Goal: Task Accomplishment & Management: Manage account settings

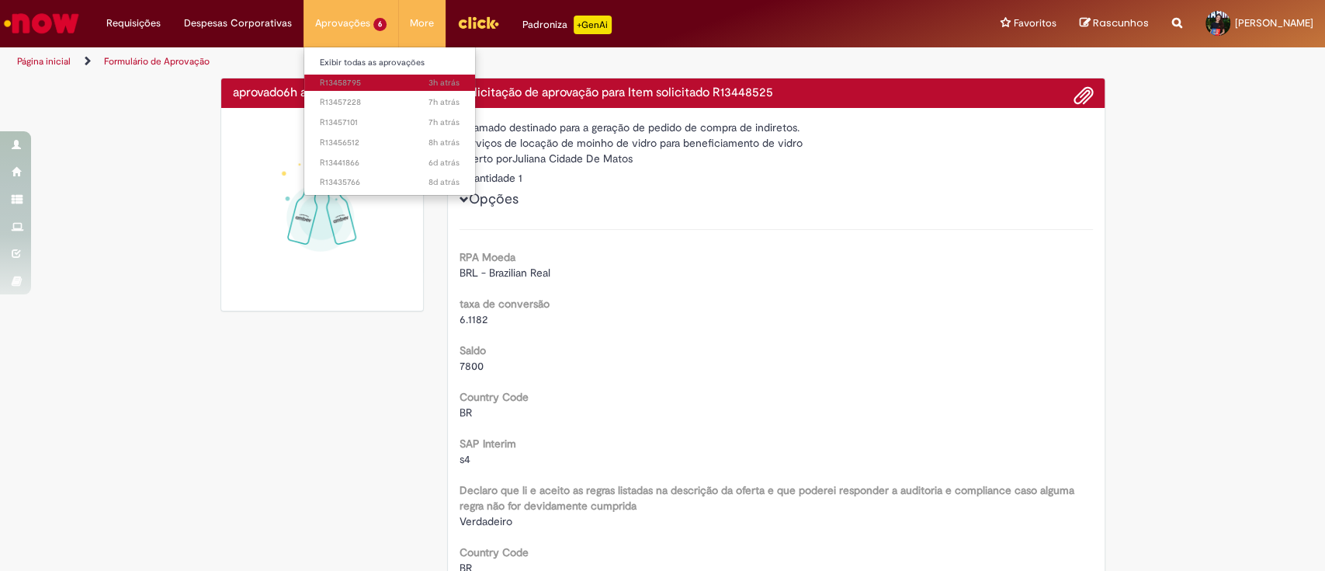
click at [359, 85] on span "3h atrás 3 horas atrás R13458795" at bounding box center [390, 83] width 140 height 12
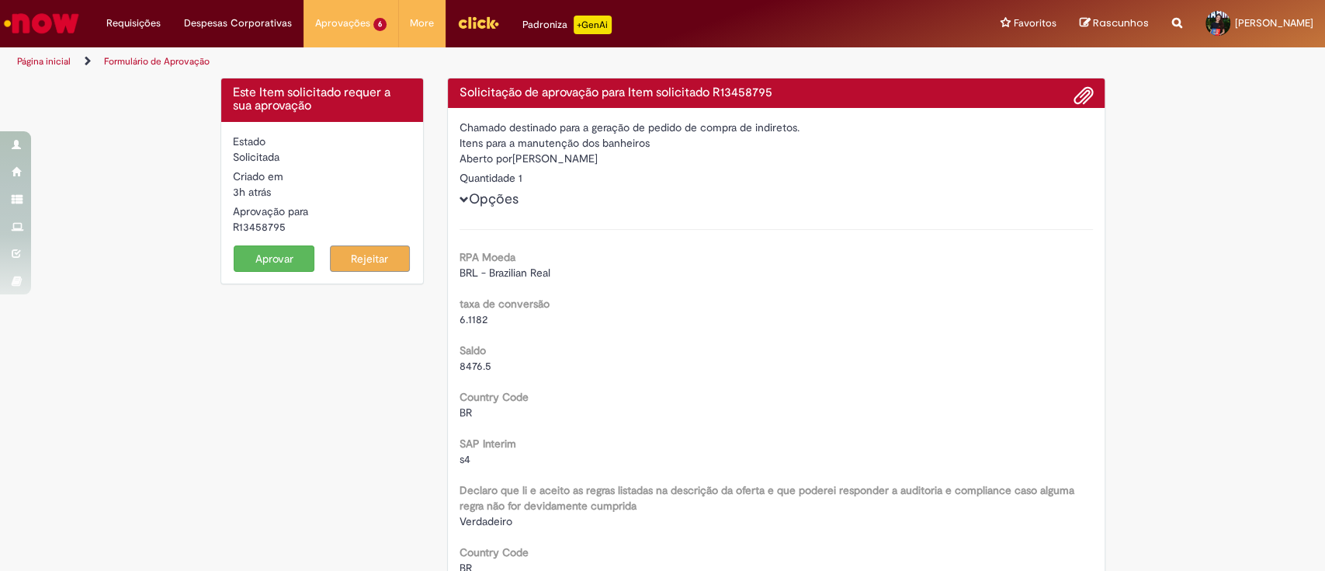
click at [285, 248] on button "Aprovar" at bounding box center [274, 258] width 81 height 26
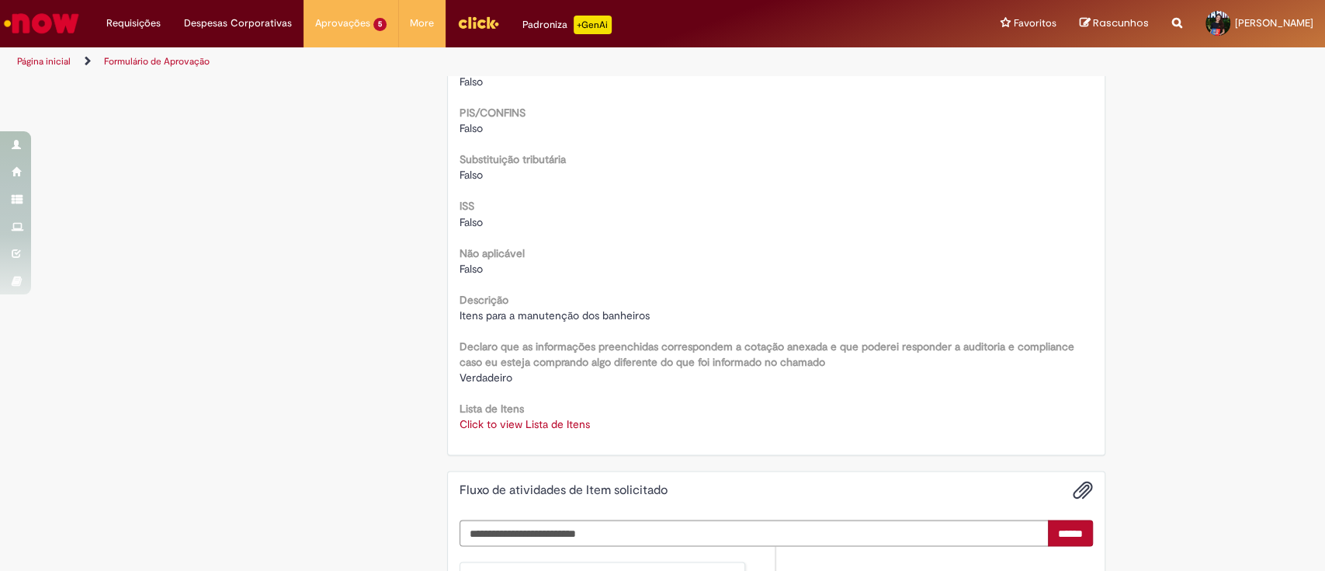
scroll to position [1863, 0]
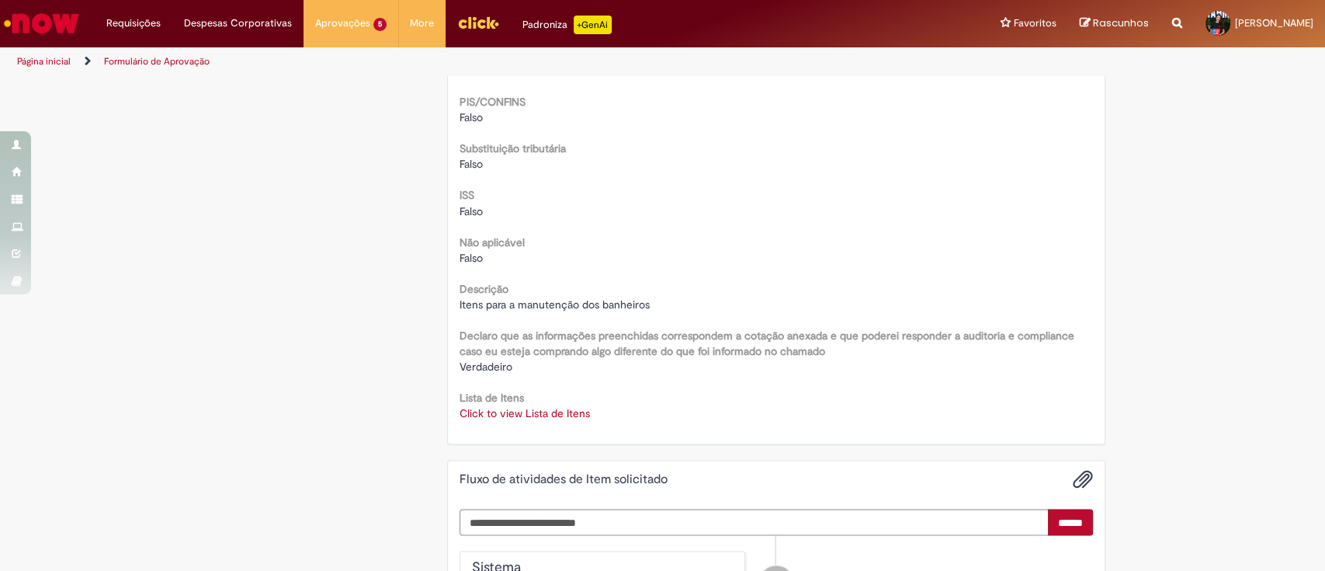
click at [532, 405] on link "Click to view Lista de Itens" at bounding box center [525, 412] width 130 height 14
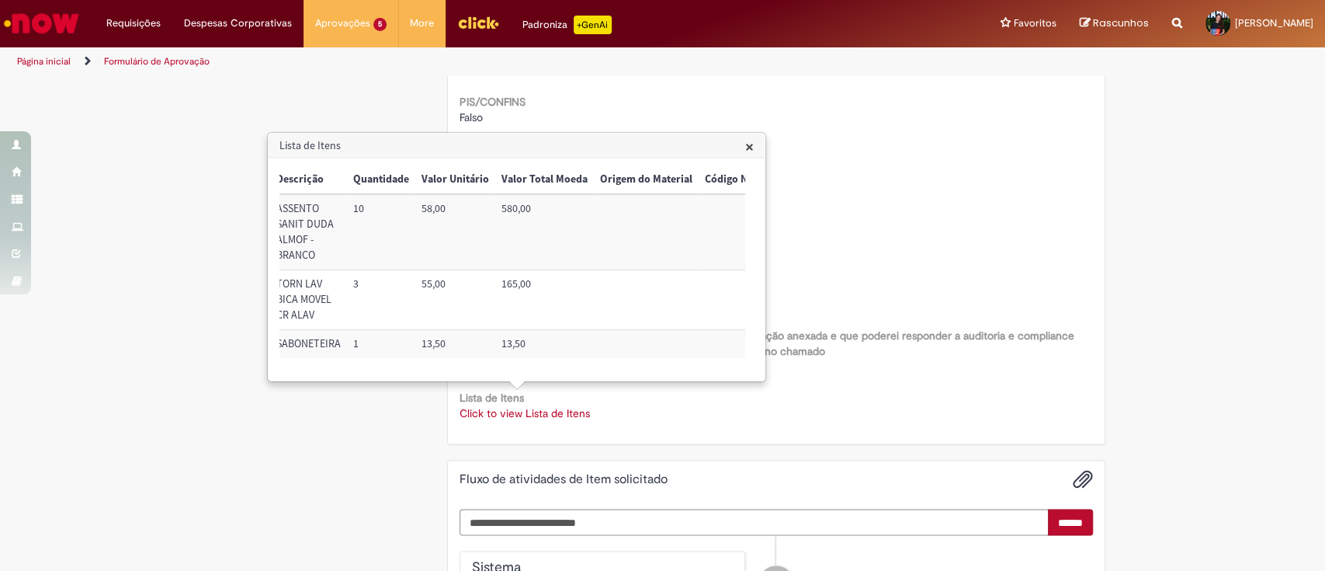
scroll to position [0, 649]
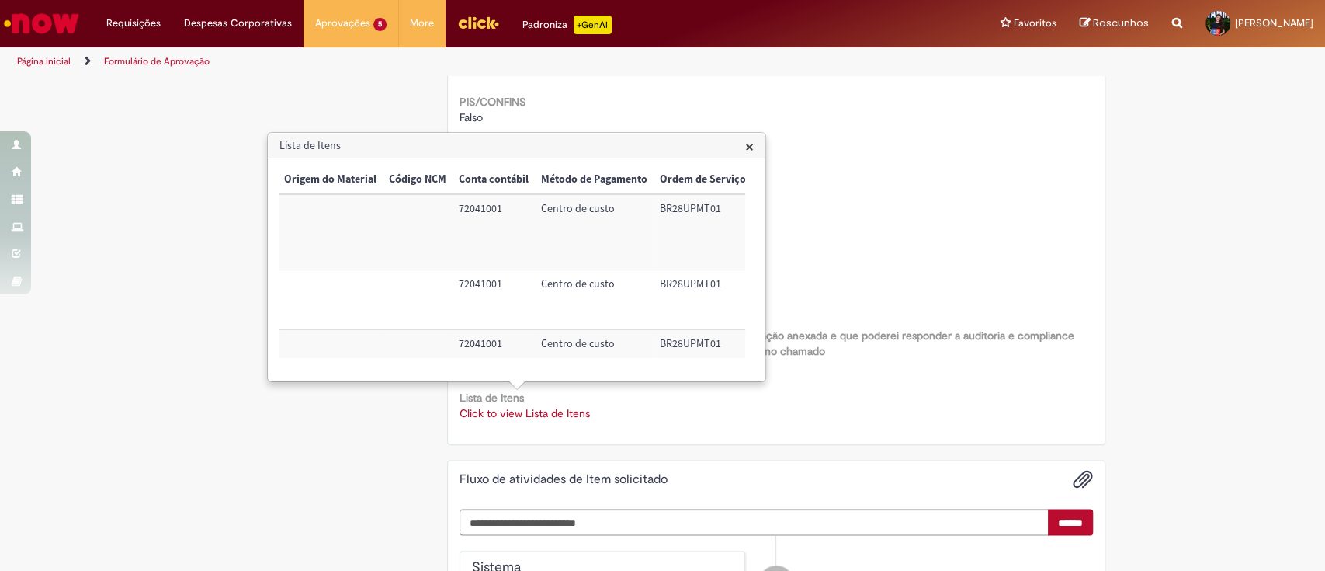
click at [479, 206] on td "72041001" at bounding box center [494, 231] width 82 height 75
copy td "72041001"
click at [477, 276] on td "72041001" at bounding box center [494, 300] width 82 height 60
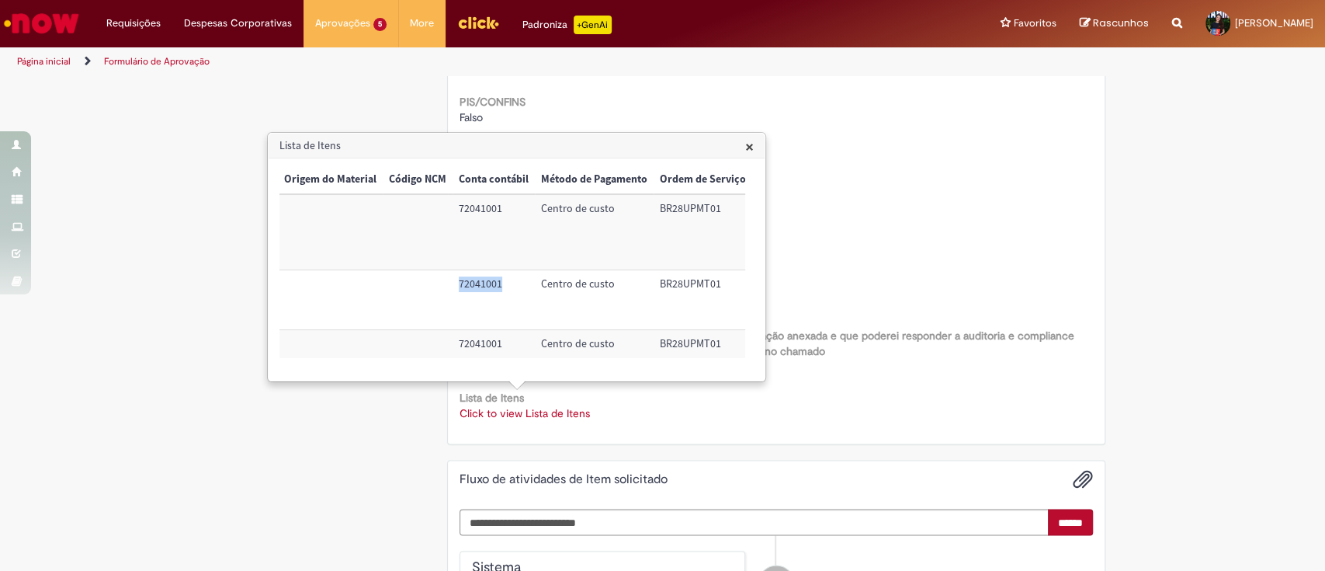
copy td "72041001"
click at [745, 148] on span "×" at bounding box center [749, 146] width 9 height 21
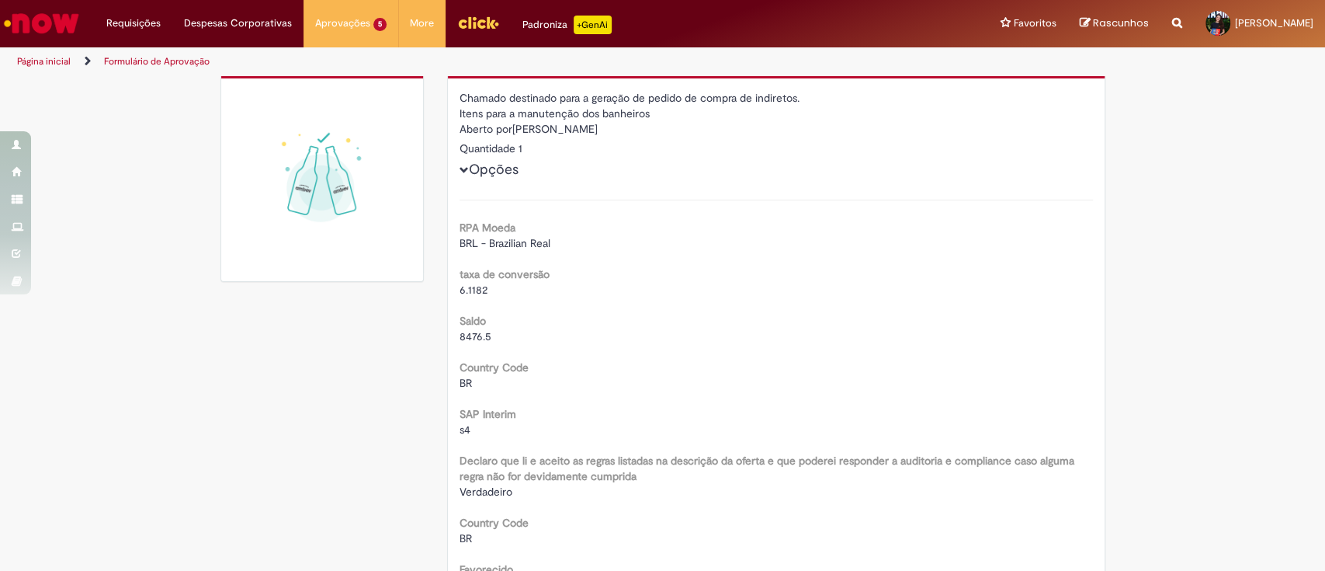
scroll to position [0, 0]
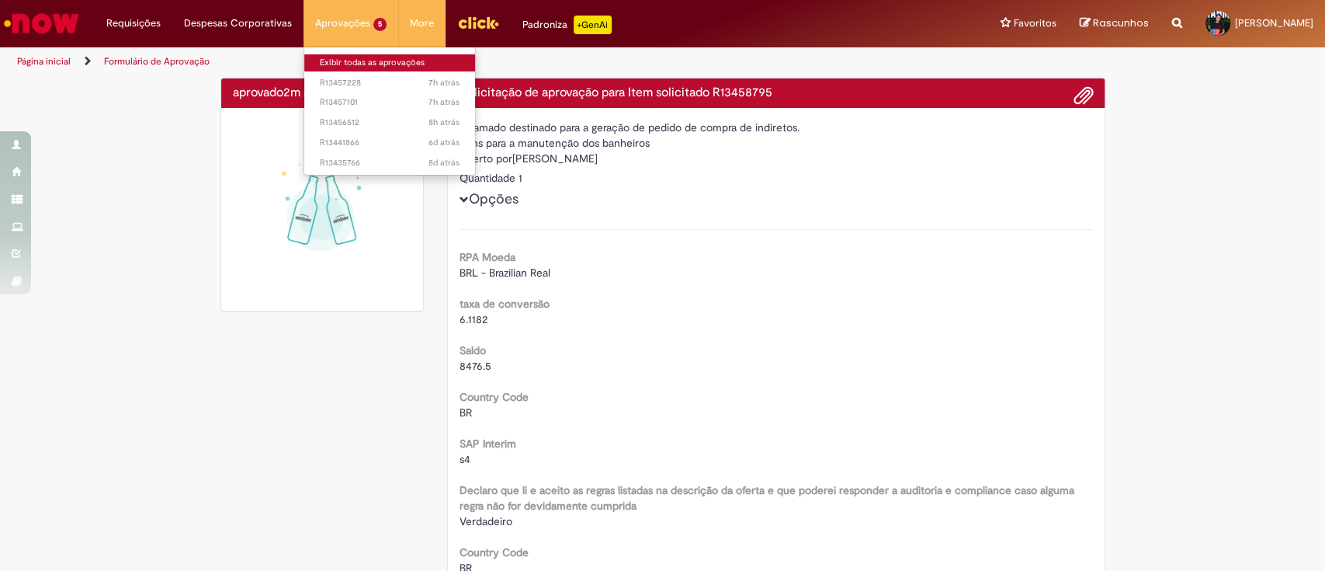
click at [367, 66] on link "Exibir todas as aprovações" at bounding box center [389, 62] width 171 height 17
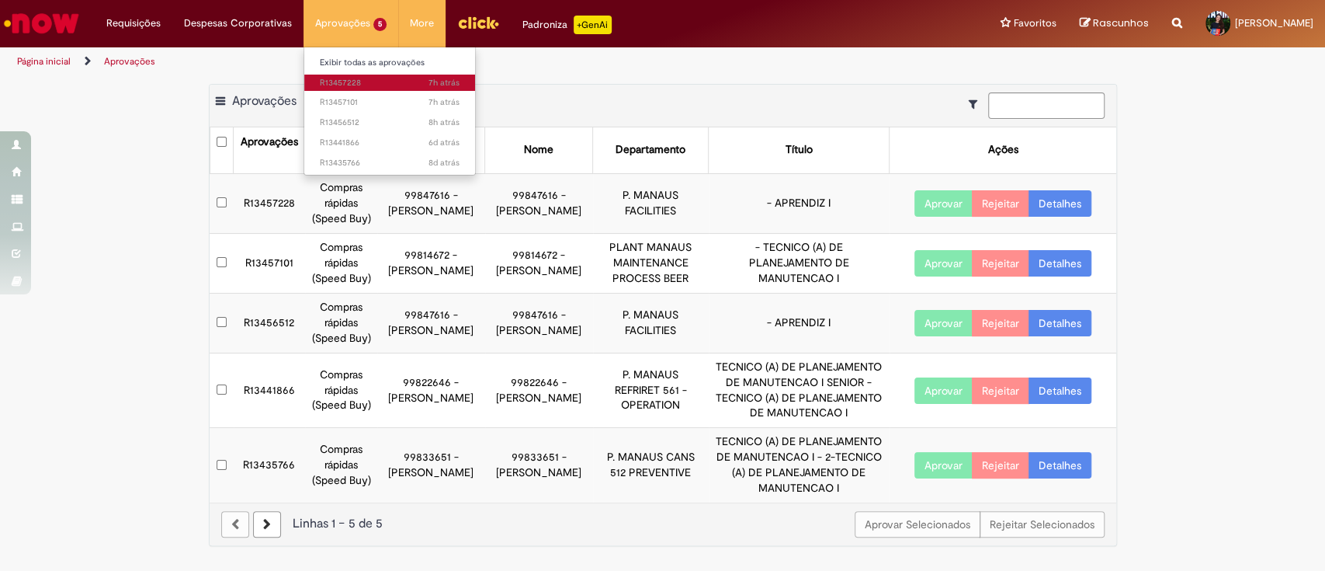
click at [363, 78] on span "7h atrás 7 horas atrás R13457228" at bounding box center [390, 83] width 140 height 12
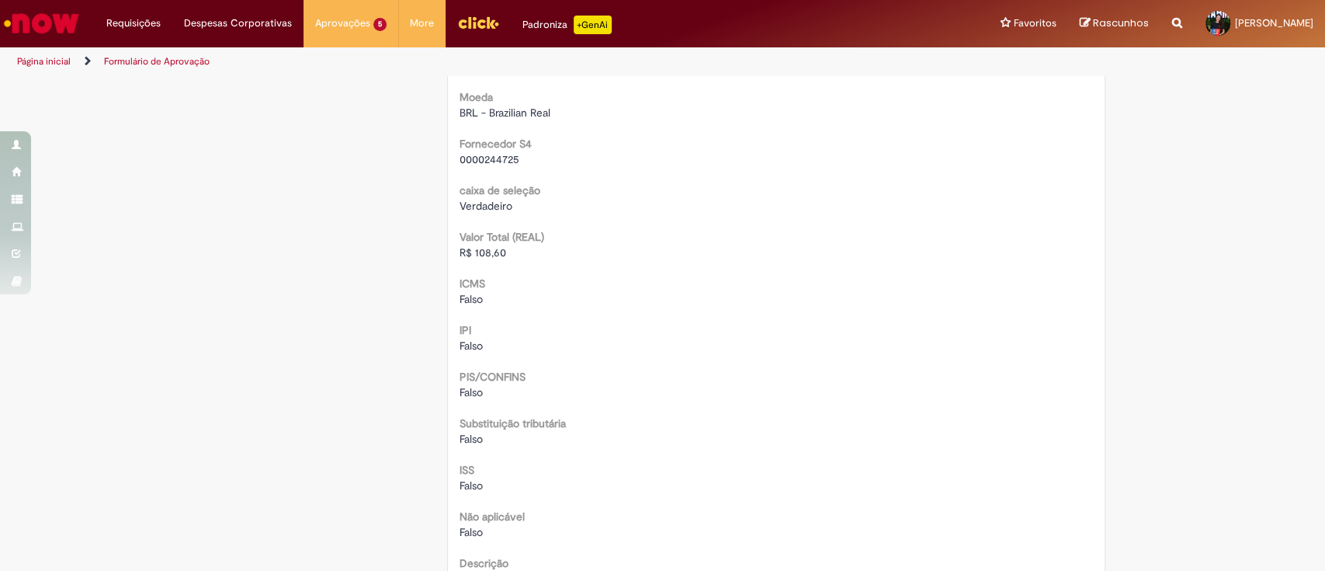
scroll to position [1759, 0]
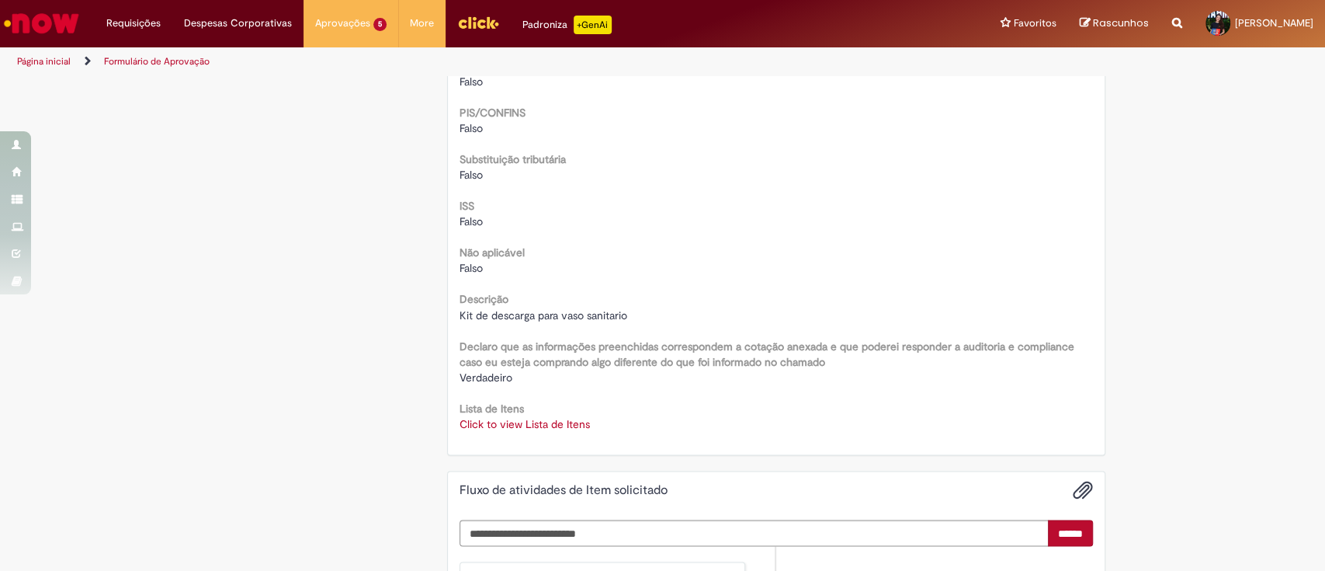
click at [570, 422] on link "Click to view Lista de Itens" at bounding box center [525, 423] width 130 height 14
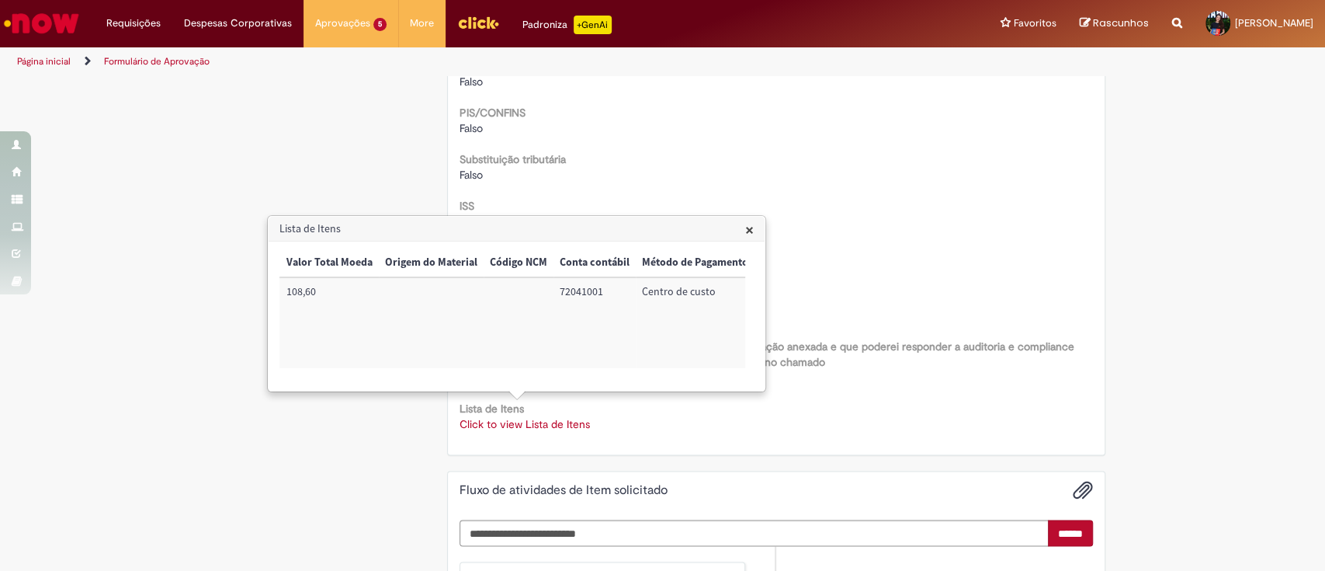
scroll to position [0, 559]
click at [569, 290] on td "72041001" at bounding box center [575, 322] width 82 height 91
copy td "72041001"
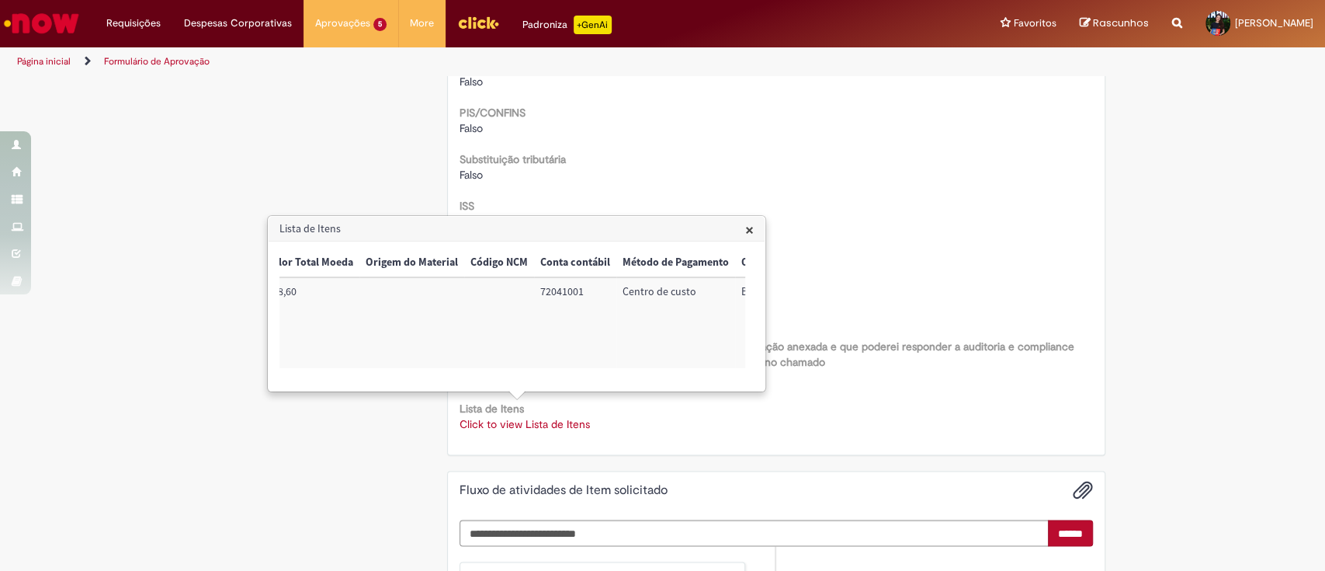
click at [742, 220] on h3 "Lista de Itens" at bounding box center [517, 229] width 496 height 25
click at [748, 225] on span "×" at bounding box center [749, 229] width 9 height 21
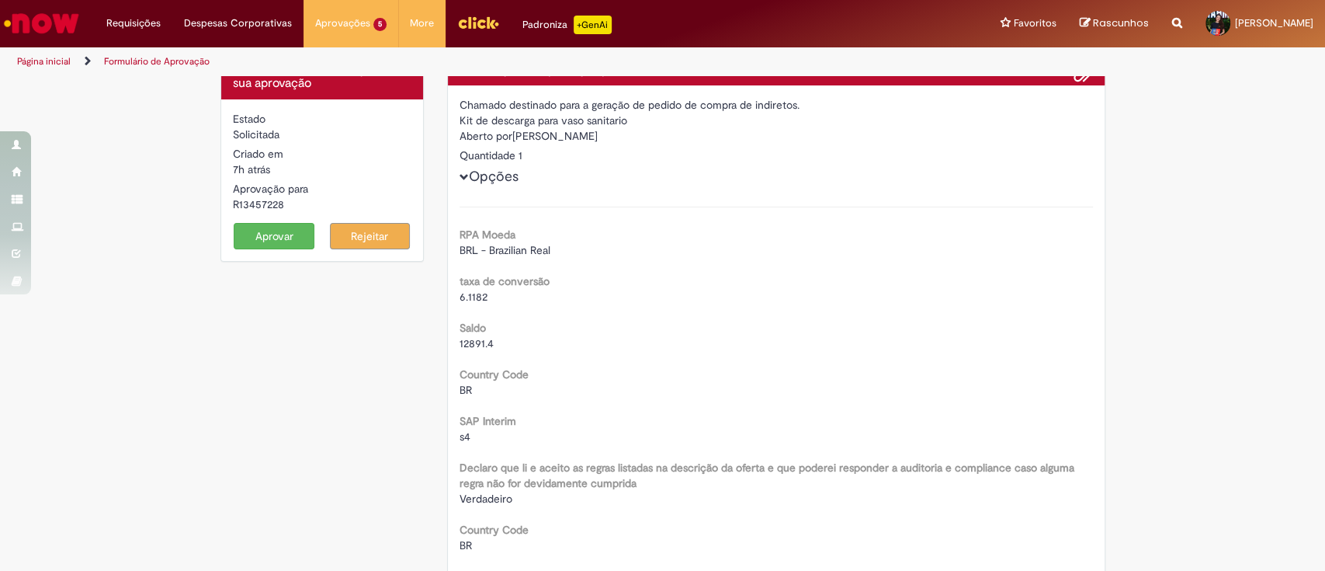
scroll to position [0, 0]
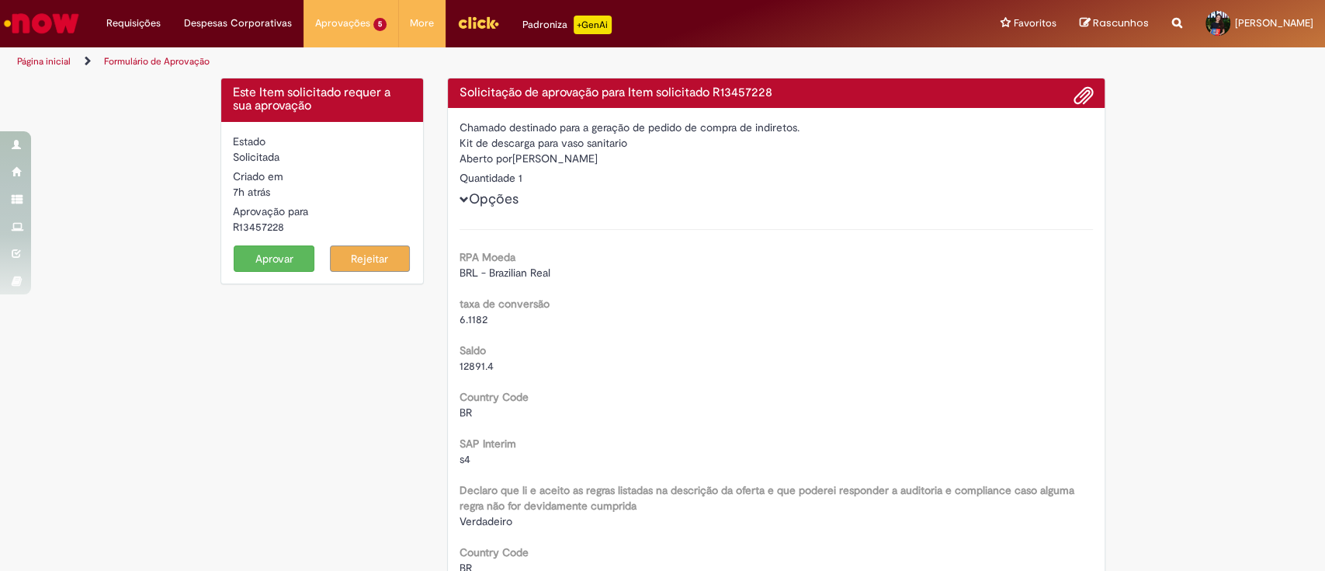
click at [252, 265] on button "Aprovar" at bounding box center [274, 258] width 81 height 26
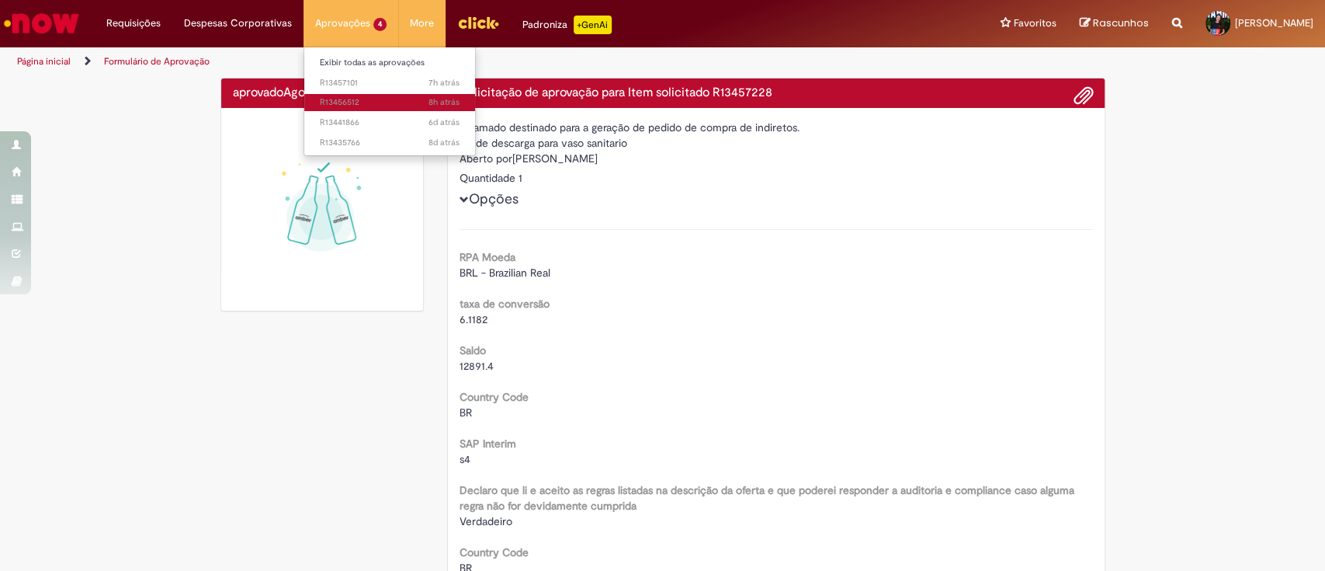
click at [382, 107] on span "8h atrás 8 horas atrás R13456512" at bounding box center [390, 102] width 140 height 12
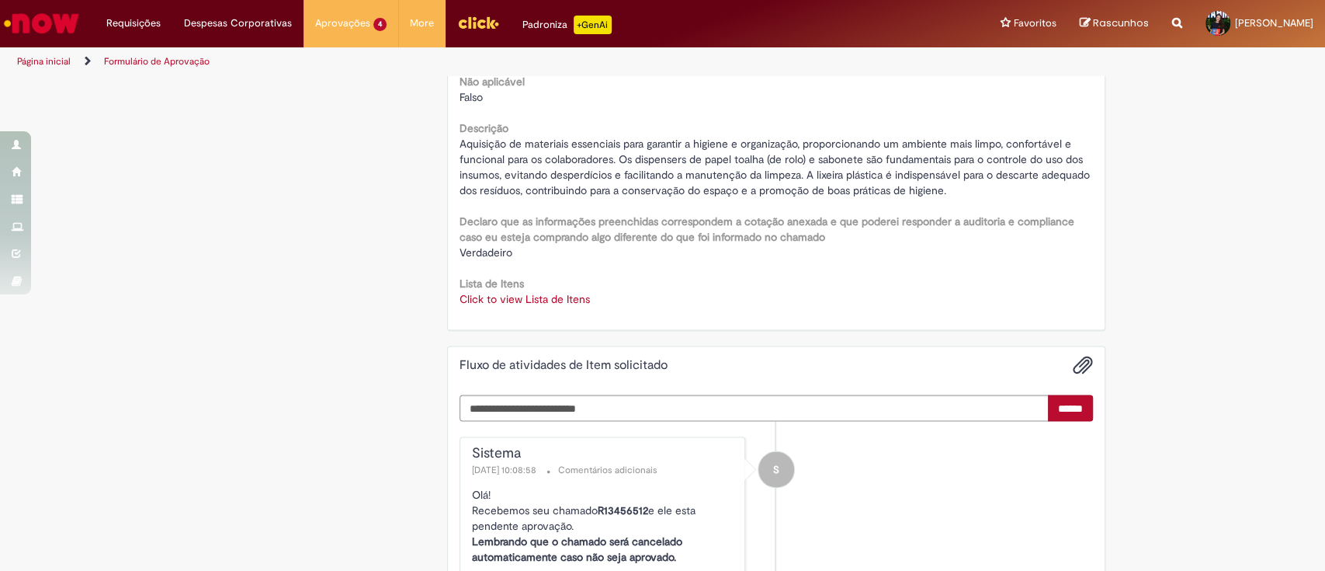
scroll to position [2174, 0]
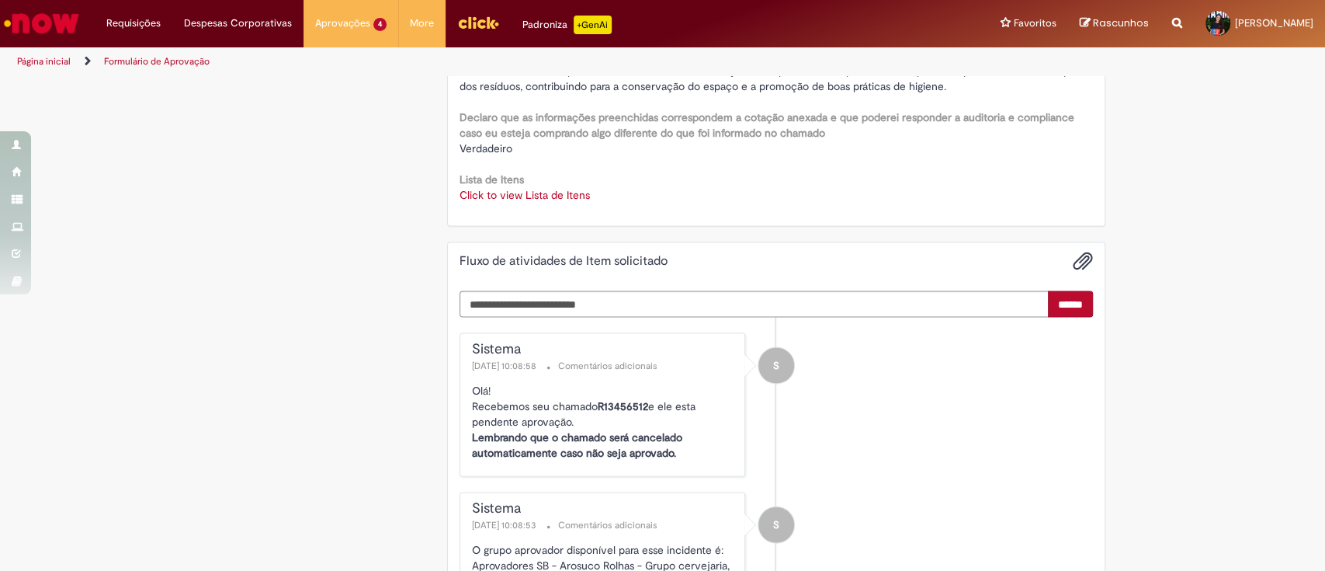
click at [558, 196] on link "Click to view Lista de Itens" at bounding box center [525, 195] width 130 height 14
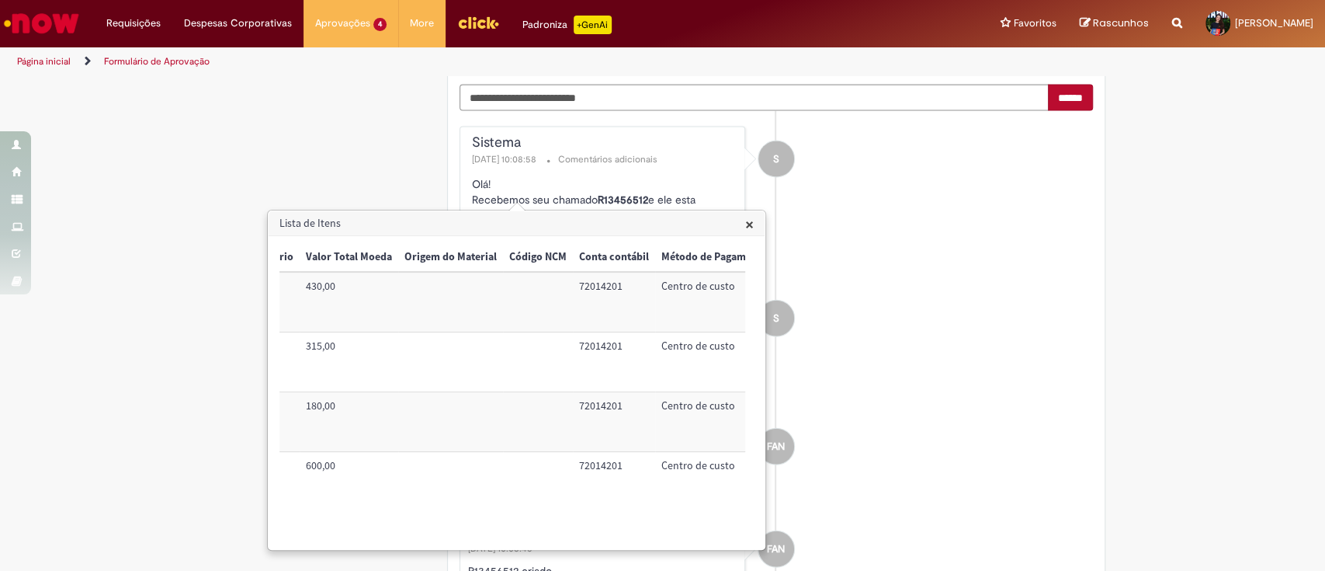
scroll to position [0, 540]
click at [926, 388] on li "S Sistema [DATE] 10:08:53 Comentários adicionais O grupo aprovador disponível p…" at bounding box center [777, 342] width 634 height 113
click at [757, 221] on h3 "Lista de Itens" at bounding box center [517, 223] width 496 height 25
click at [755, 221] on h3 "Lista de Itens" at bounding box center [517, 223] width 496 height 25
click at [752, 221] on span "×" at bounding box center [749, 224] width 9 height 21
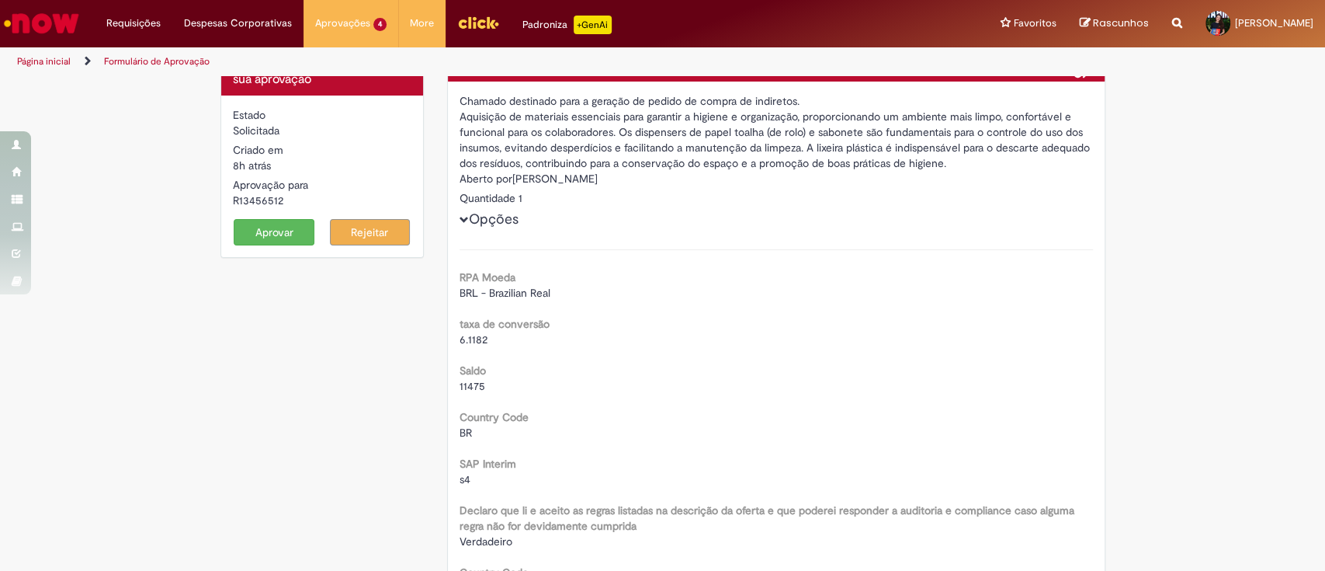
scroll to position [0, 0]
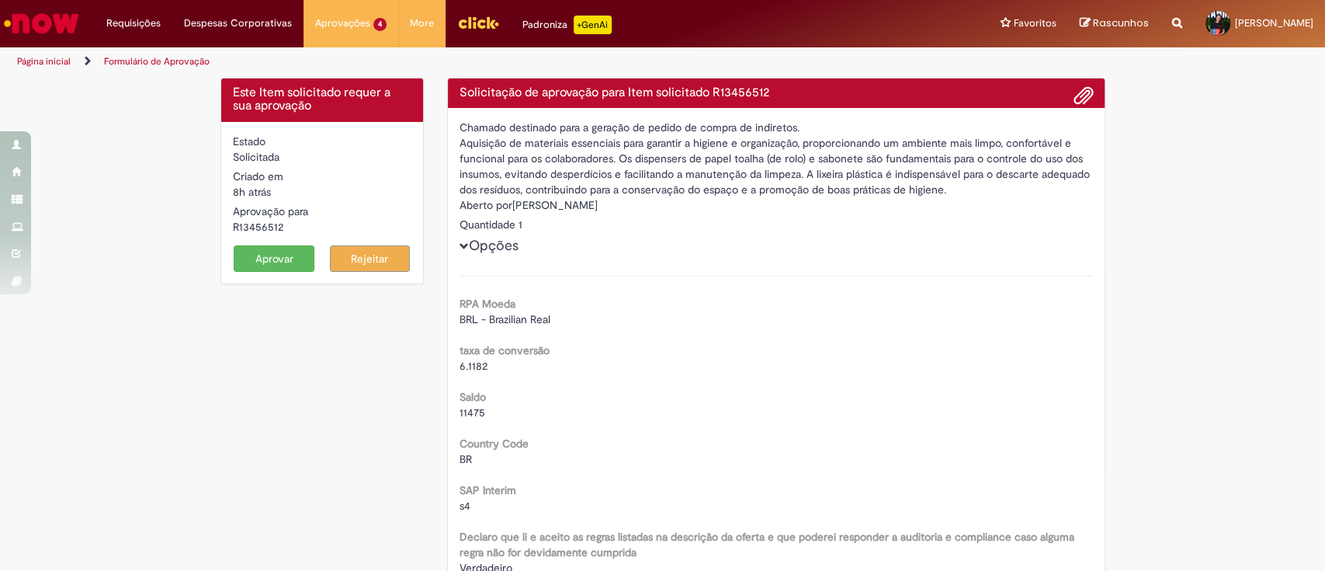
click at [255, 255] on button "Aprovar" at bounding box center [274, 258] width 81 height 26
